Goal: Information Seeking & Learning: Learn about a topic

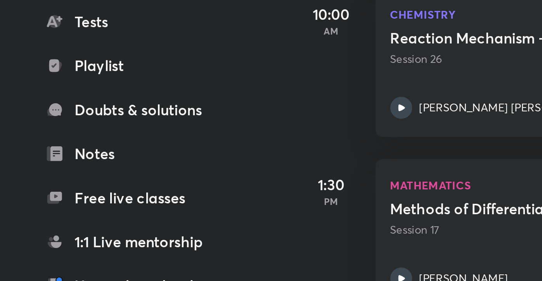
scroll to position [201, 0]
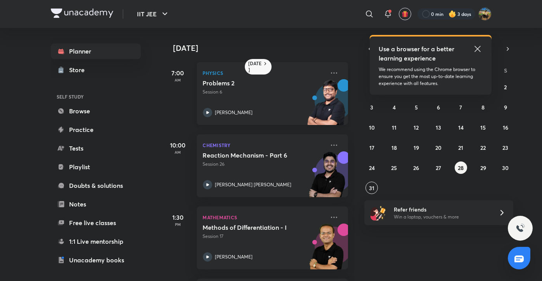
click at [247, 89] on p "Session 6" at bounding box center [264, 91] width 122 height 7
